Goal: Task Accomplishment & Management: Manage account settings

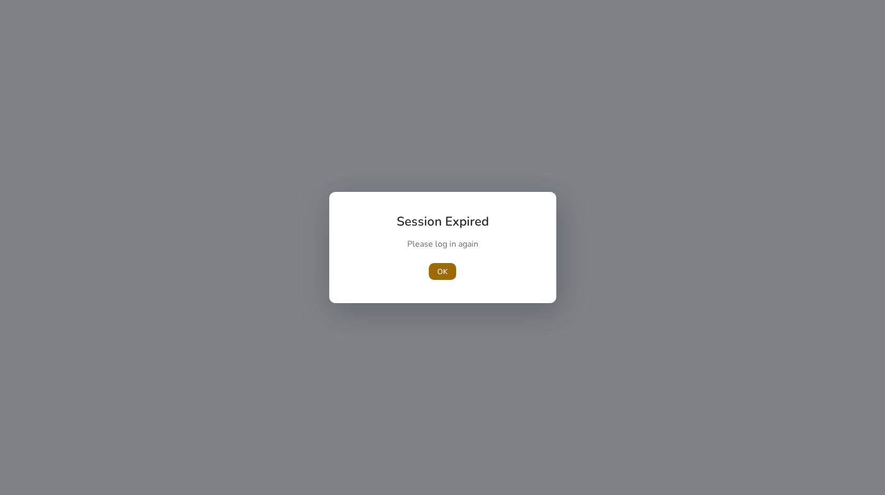
click at [438, 263] on span "button" at bounding box center [442, 271] width 27 height 25
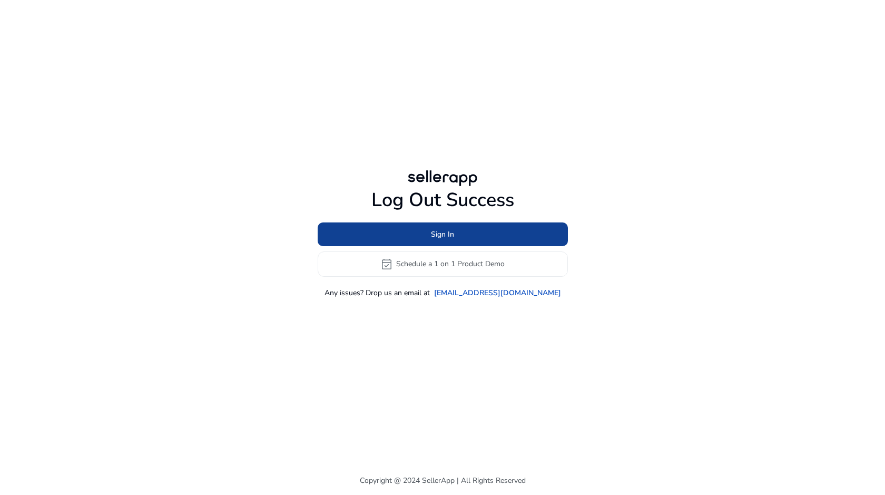
click at [409, 228] on span at bounding box center [443, 233] width 250 height 25
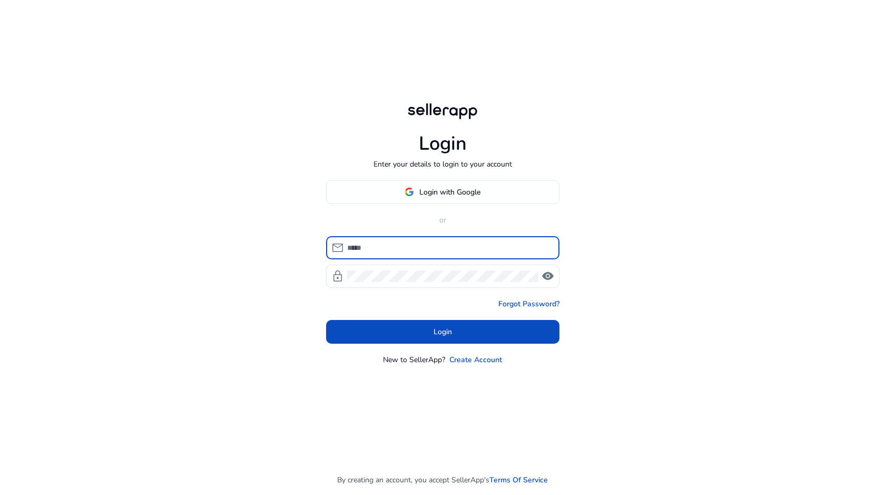
type input "**********"
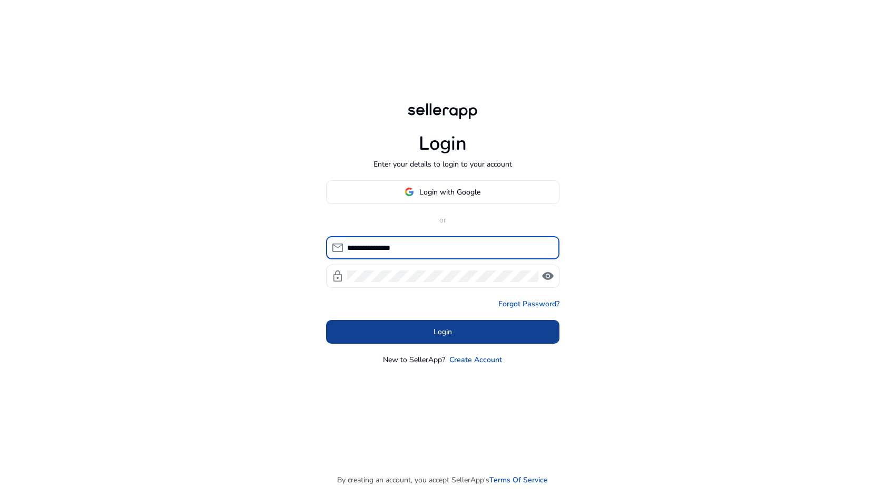
click at [400, 328] on span at bounding box center [442, 331] width 233 height 25
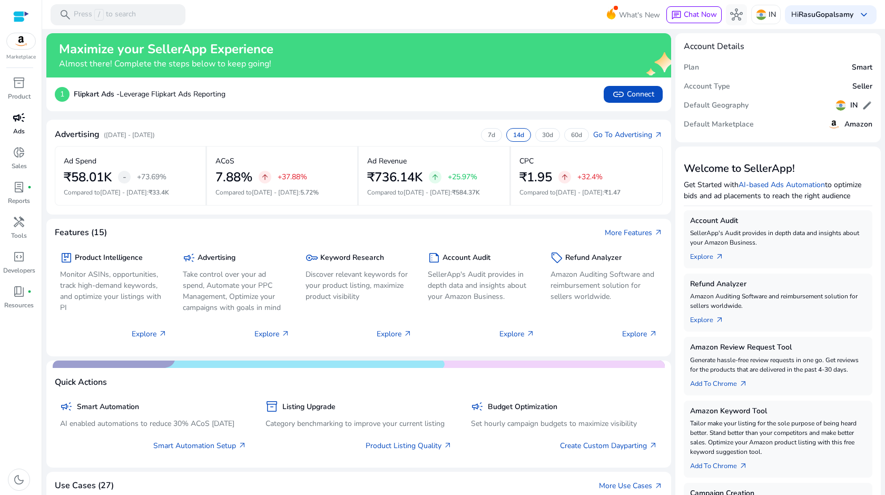
click at [28, 131] on link "campaign Ads" at bounding box center [19, 126] width 38 height 35
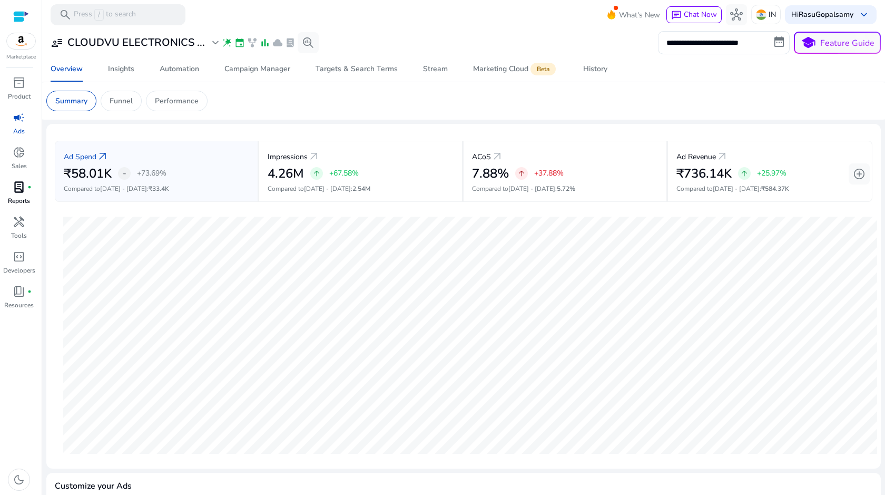
click at [29, 198] on p "Reports" at bounding box center [19, 200] width 22 height 9
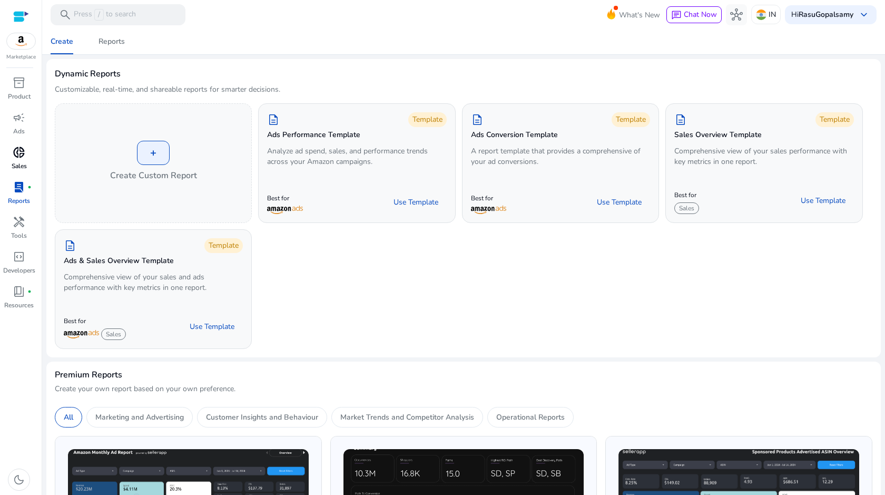
click at [17, 156] on span "donut_small" at bounding box center [19, 152] width 13 height 13
